Goal: Navigation & Orientation: Find specific page/section

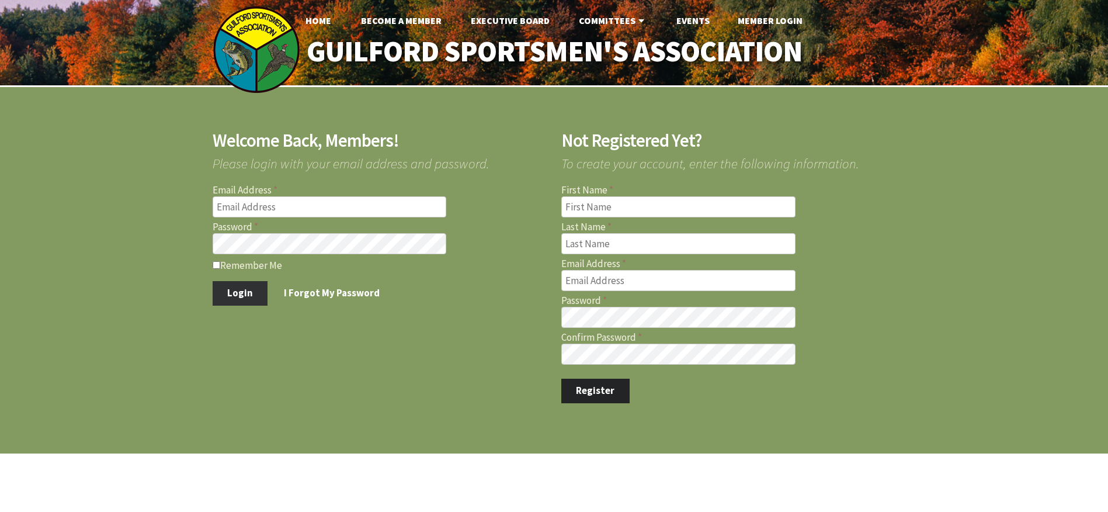
type input "[PERSON_NAME][EMAIL_ADDRESS][PERSON_NAME][DOMAIN_NAME]"
click at [238, 290] on button "Login" at bounding box center [240, 293] width 55 height 25
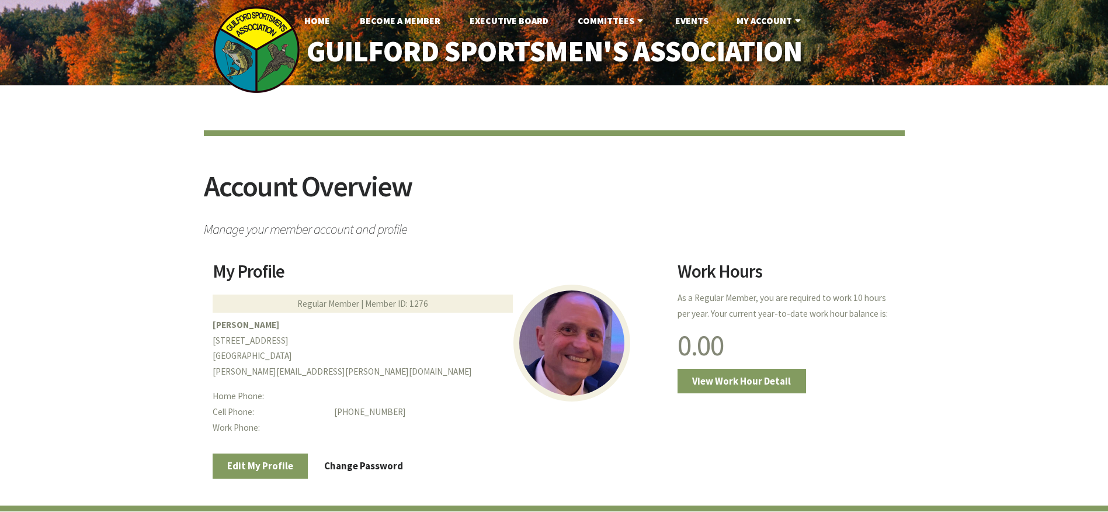
click at [50, 127] on div "Account Overview Manage your member account and profile My Profile Regular Memb…" at bounding box center [554, 380] width 1108 height 591
click at [112, 225] on div "Account Overview Manage your member account and profile My Profile Regular Memb…" at bounding box center [554, 380] width 1108 height 591
click at [699, 20] on link "Events" at bounding box center [692, 20] width 52 height 23
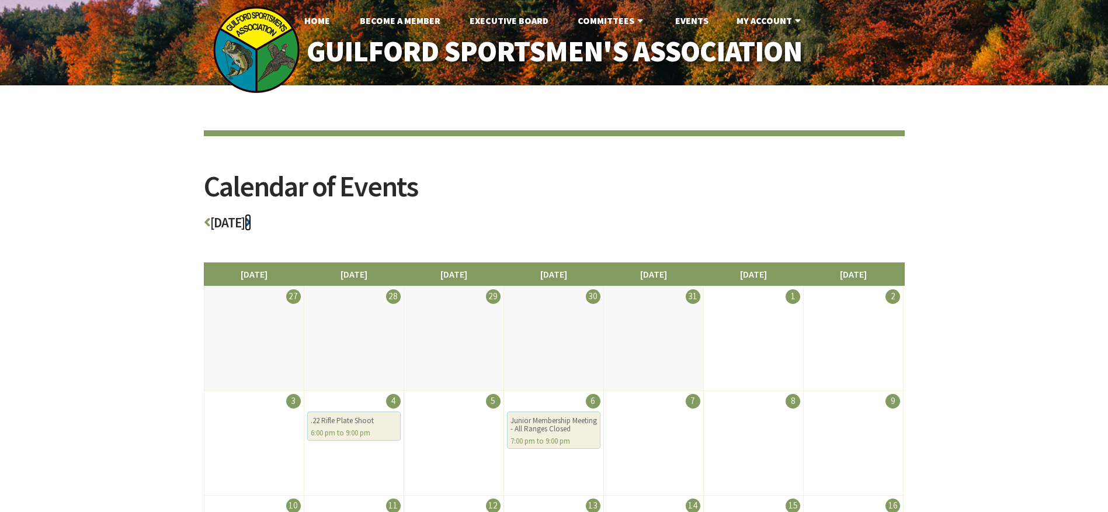
click at [251, 222] on icon at bounding box center [248, 222] width 6 height 13
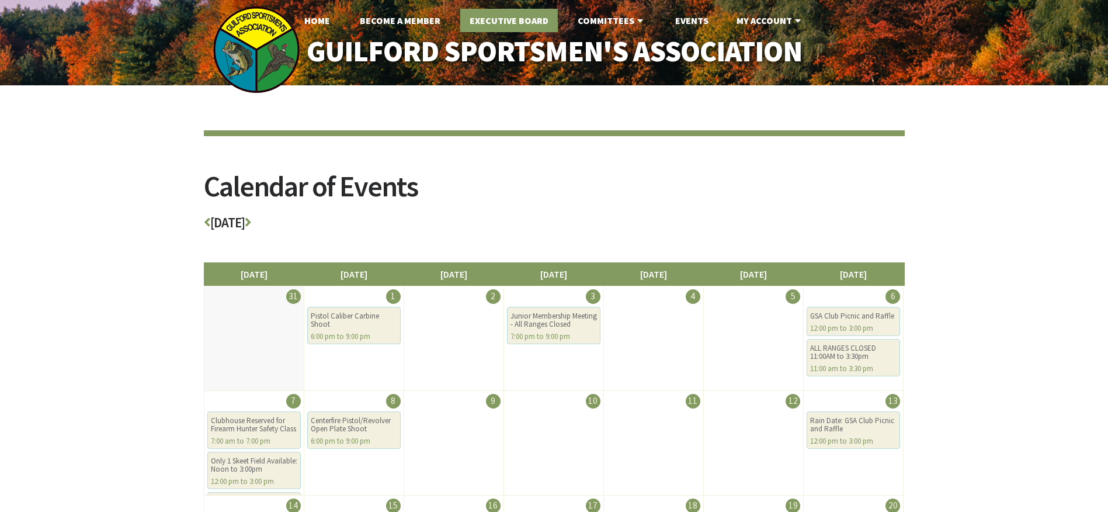
click at [531, 24] on link "Executive Board" at bounding box center [509, 20] width 98 height 23
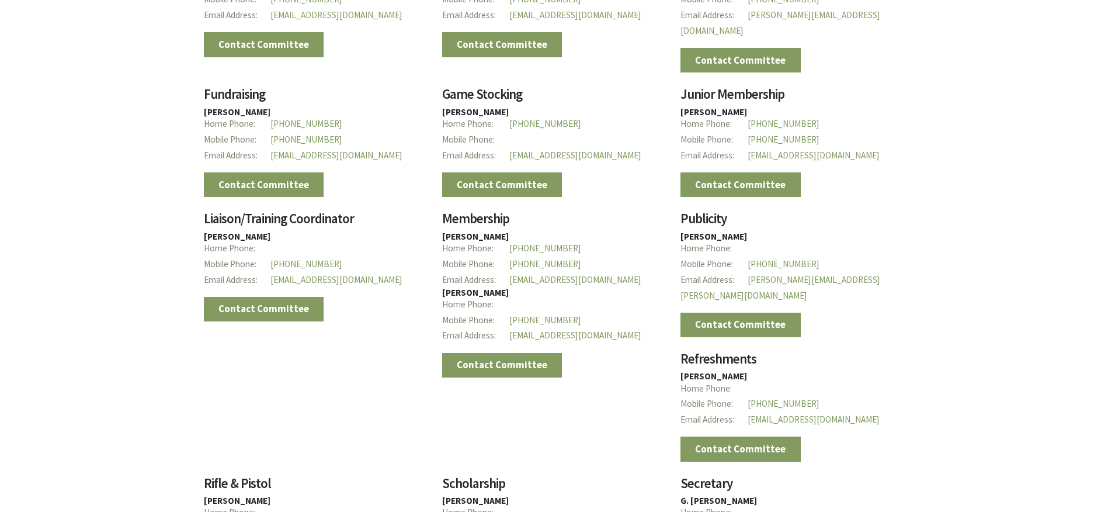
scroll to position [1295, 0]
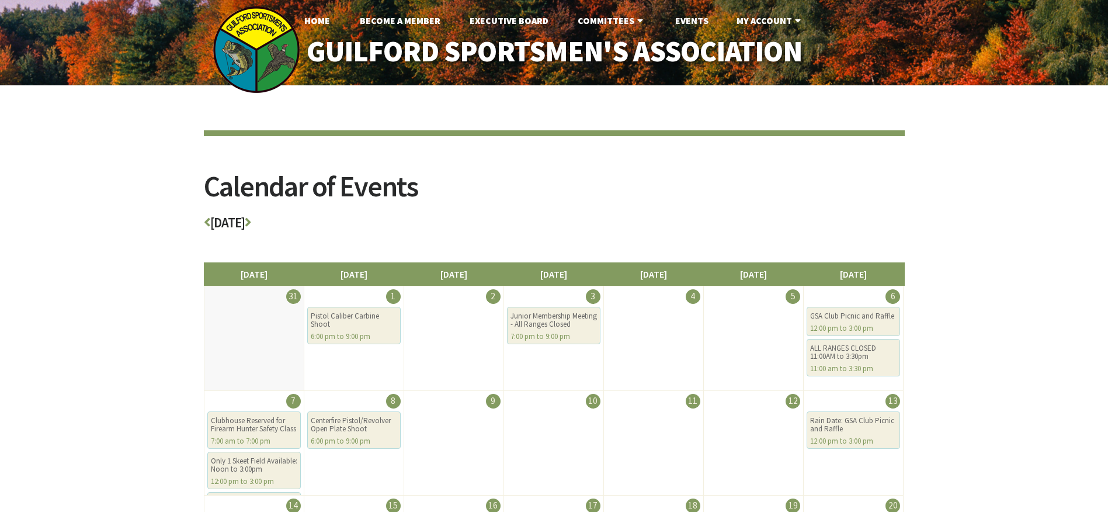
click at [82, 214] on div "Calendar of Events September 2025 Sunday Monday Tuesday Wednesday Thursday Frid…" at bounding box center [554, 460] width 1108 height 750
